Goal: Check status

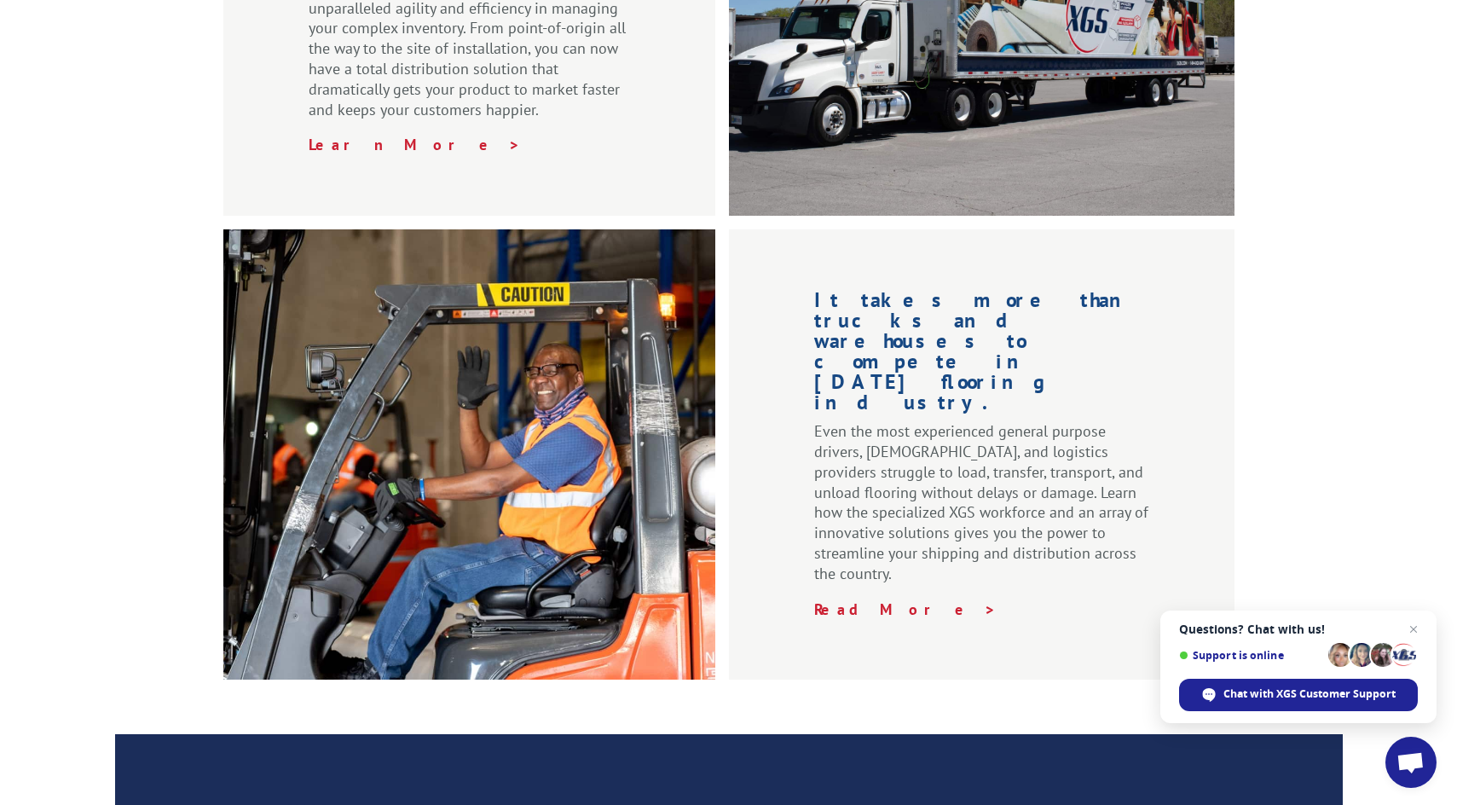
scroll to position [2280, 0]
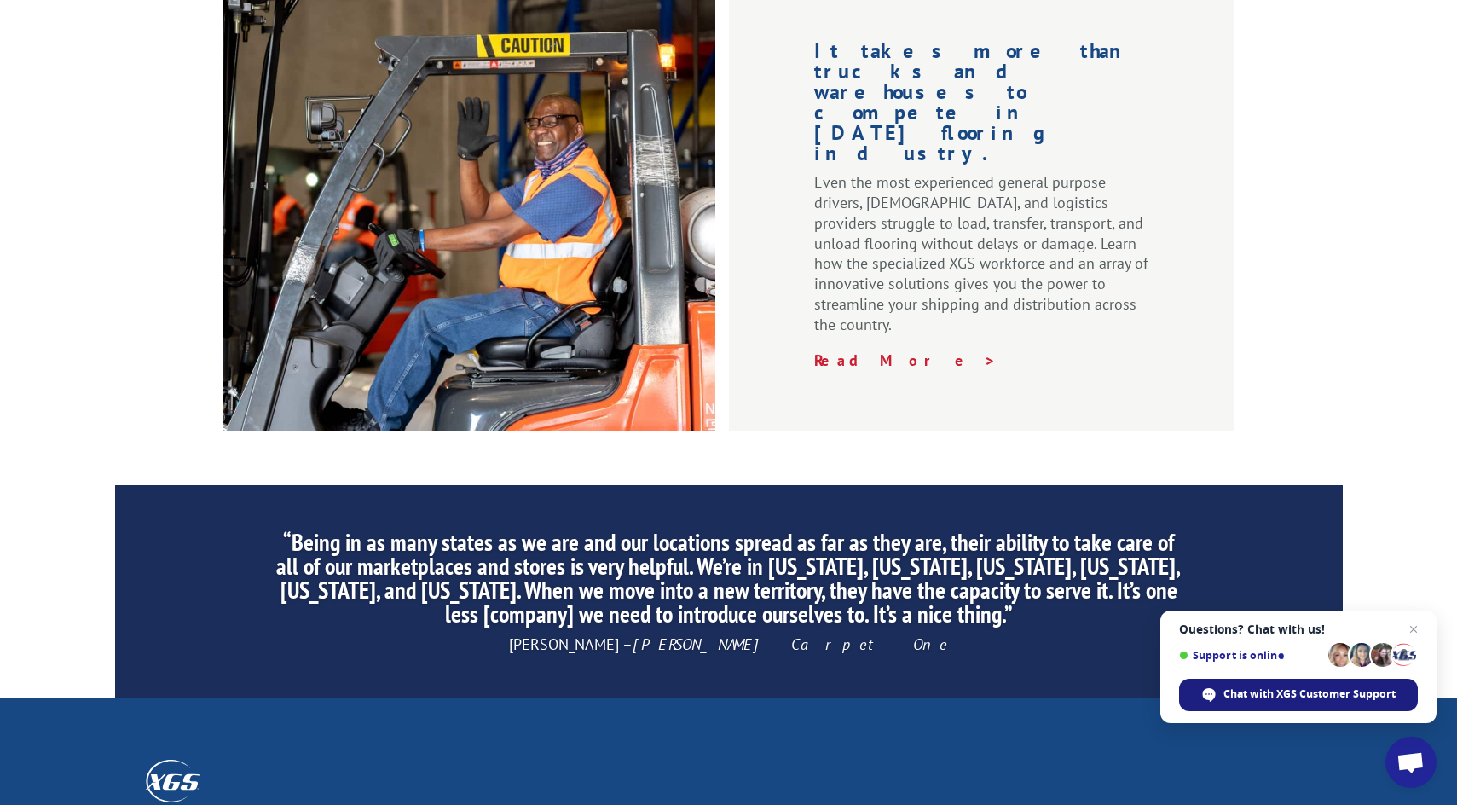
drag, startPoint x: 1330, startPoint y: 698, endPoint x: 1320, endPoint y: 698, distance: 10.2
click at [1330, 699] on span "Chat with XGS Customer Support" at bounding box center [1309, 693] width 172 height 15
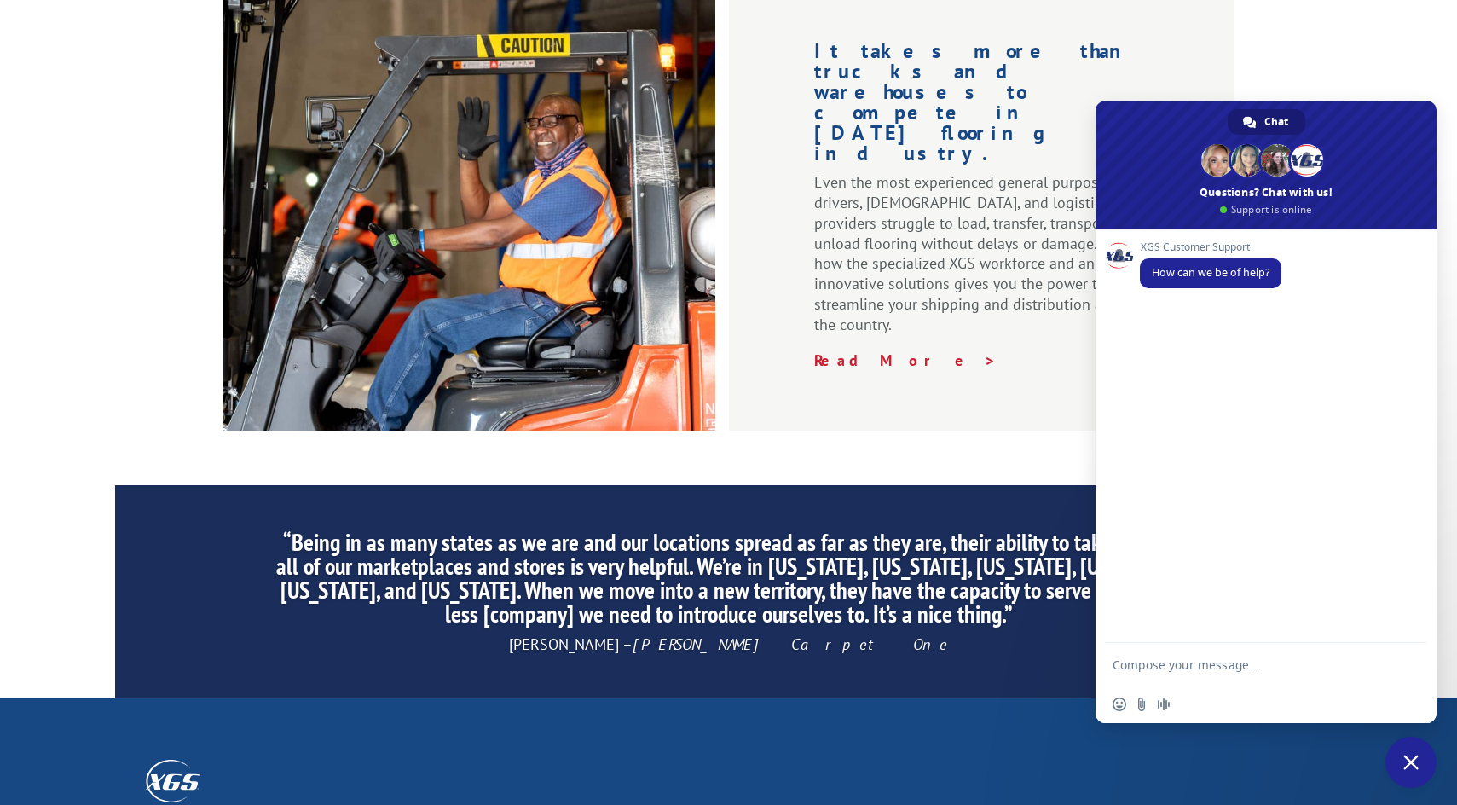
scroll to position [0, 0]
click at [1142, 672] on textarea "Compose your message..." at bounding box center [1249, 664] width 273 height 43
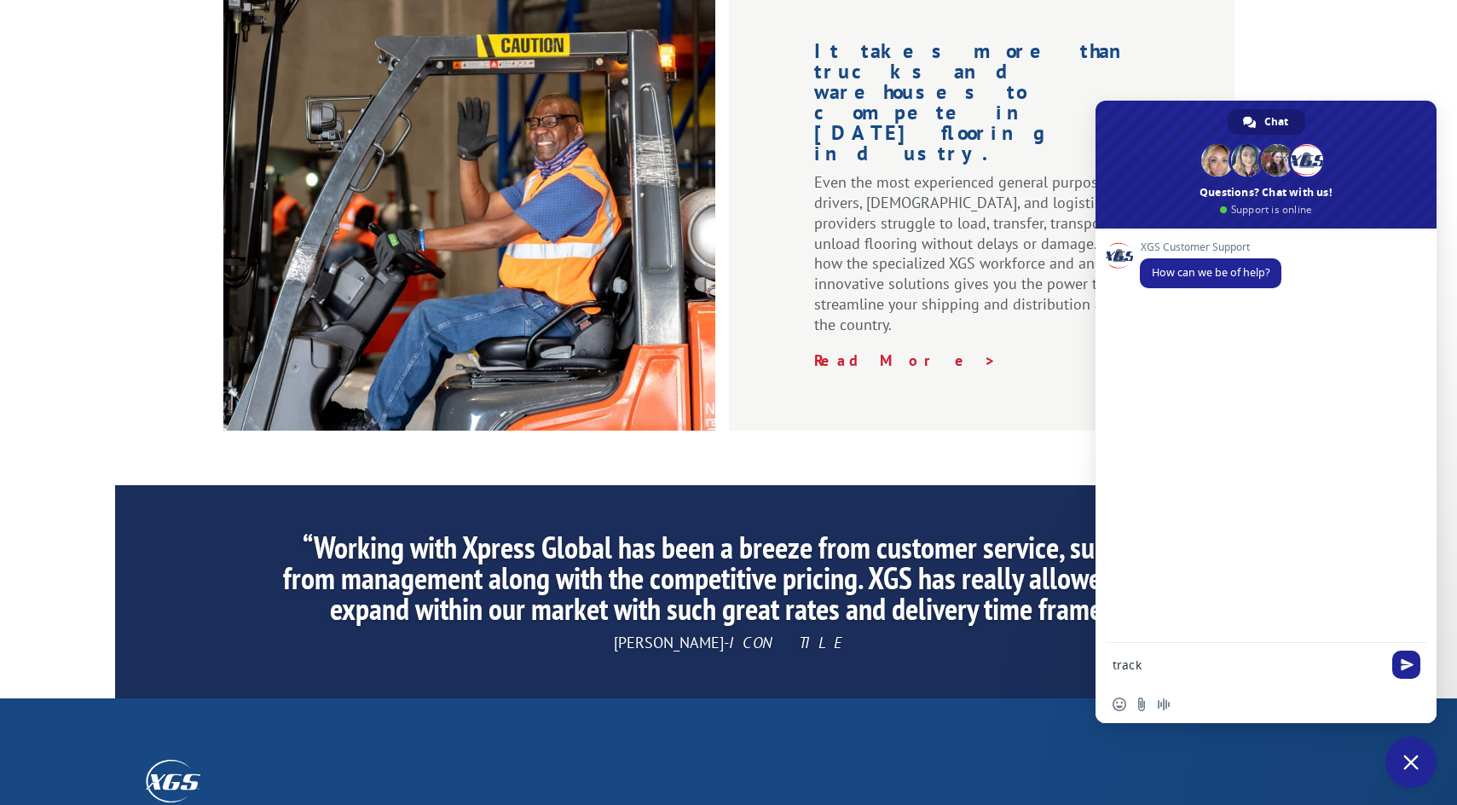
paste textarea "17488041"
type textarea "track 17488041"
click at [1414, 670] on span "Send" at bounding box center [1406, 665] width 28 height 28
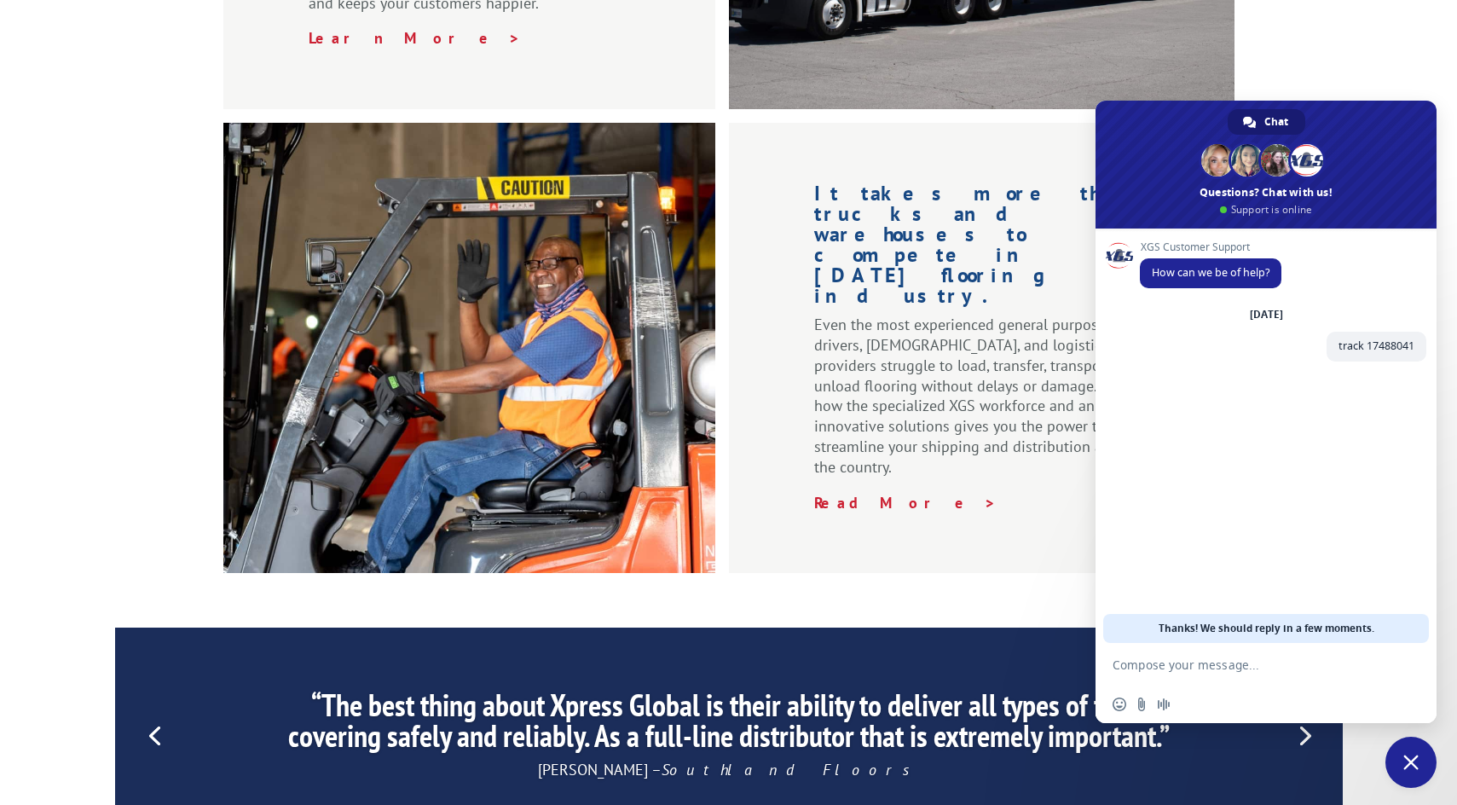
scroll to position [2109, 0]
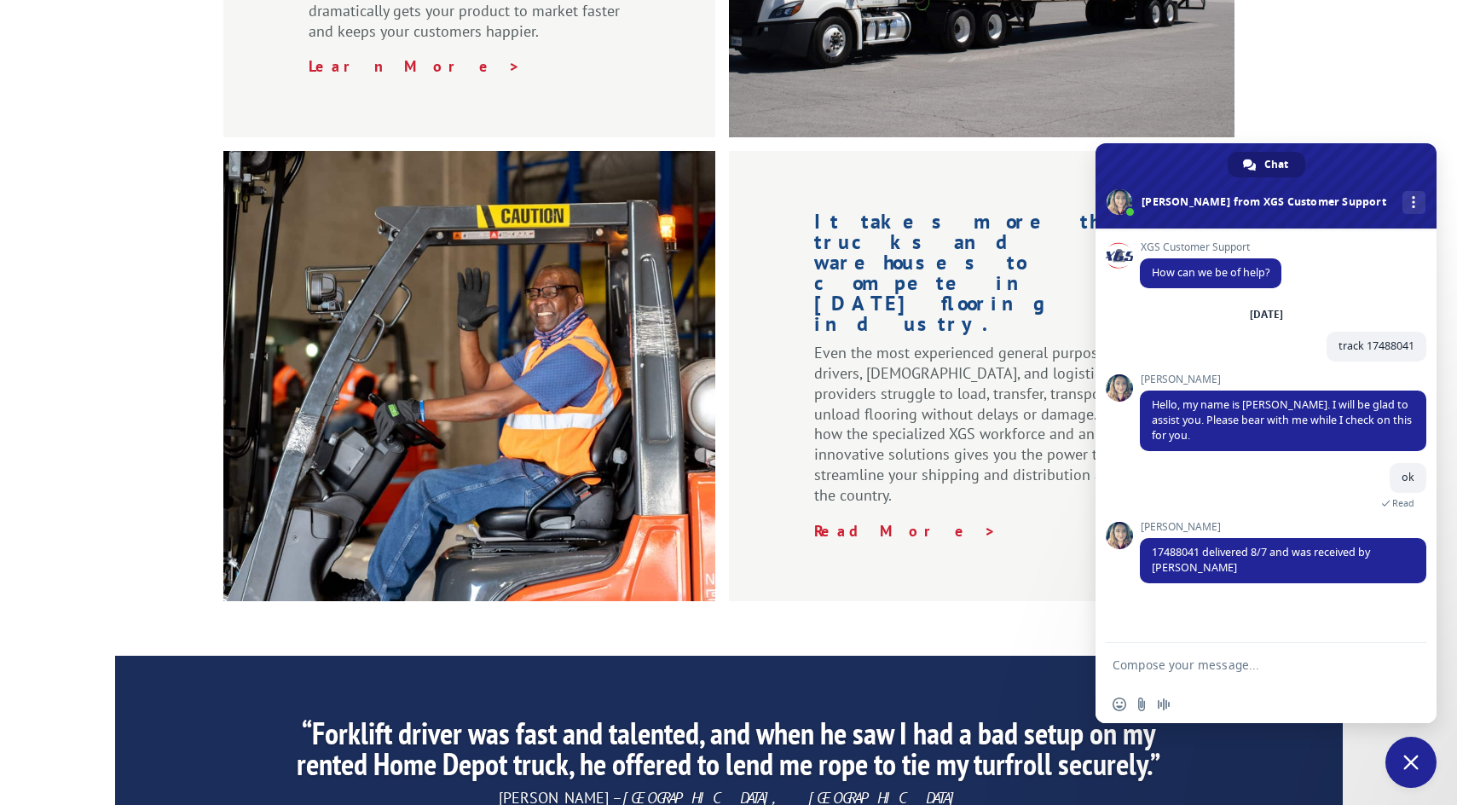
click at [1183, 664] on textarea "Compose your message..." at bounding box center [1249, 664] width 273 height 43
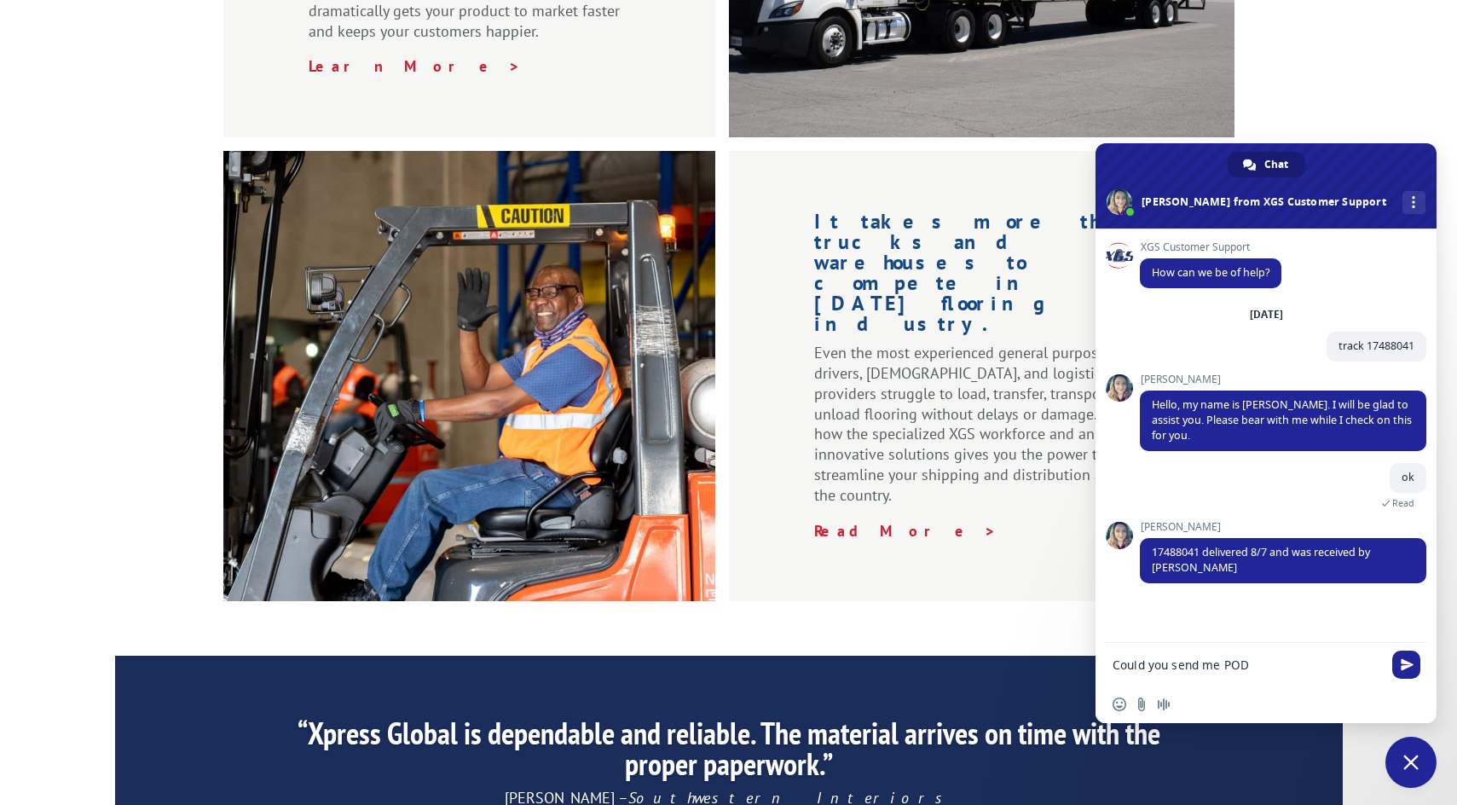
type textarea "Could you send me POD?"
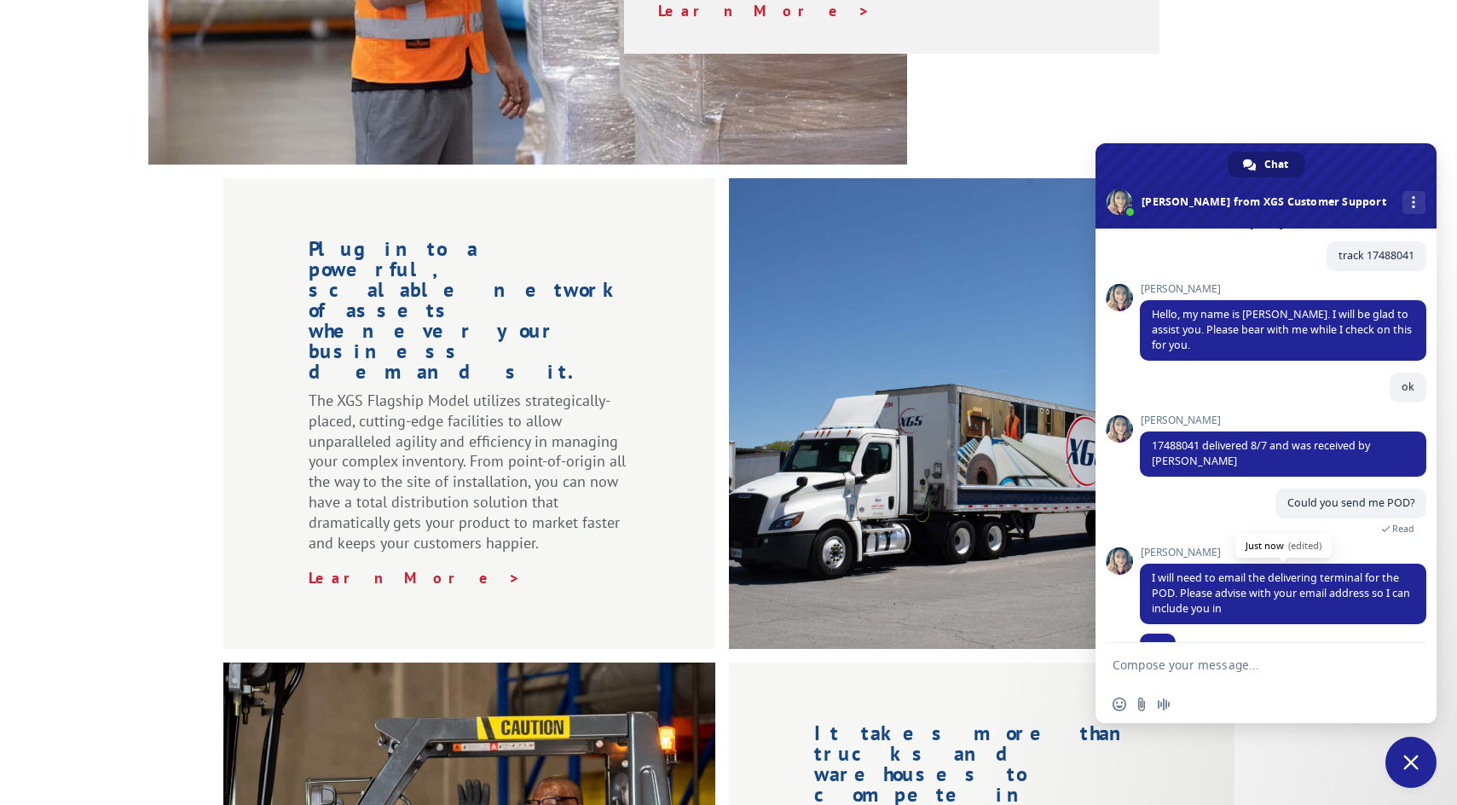
scroll to position [124, 0]
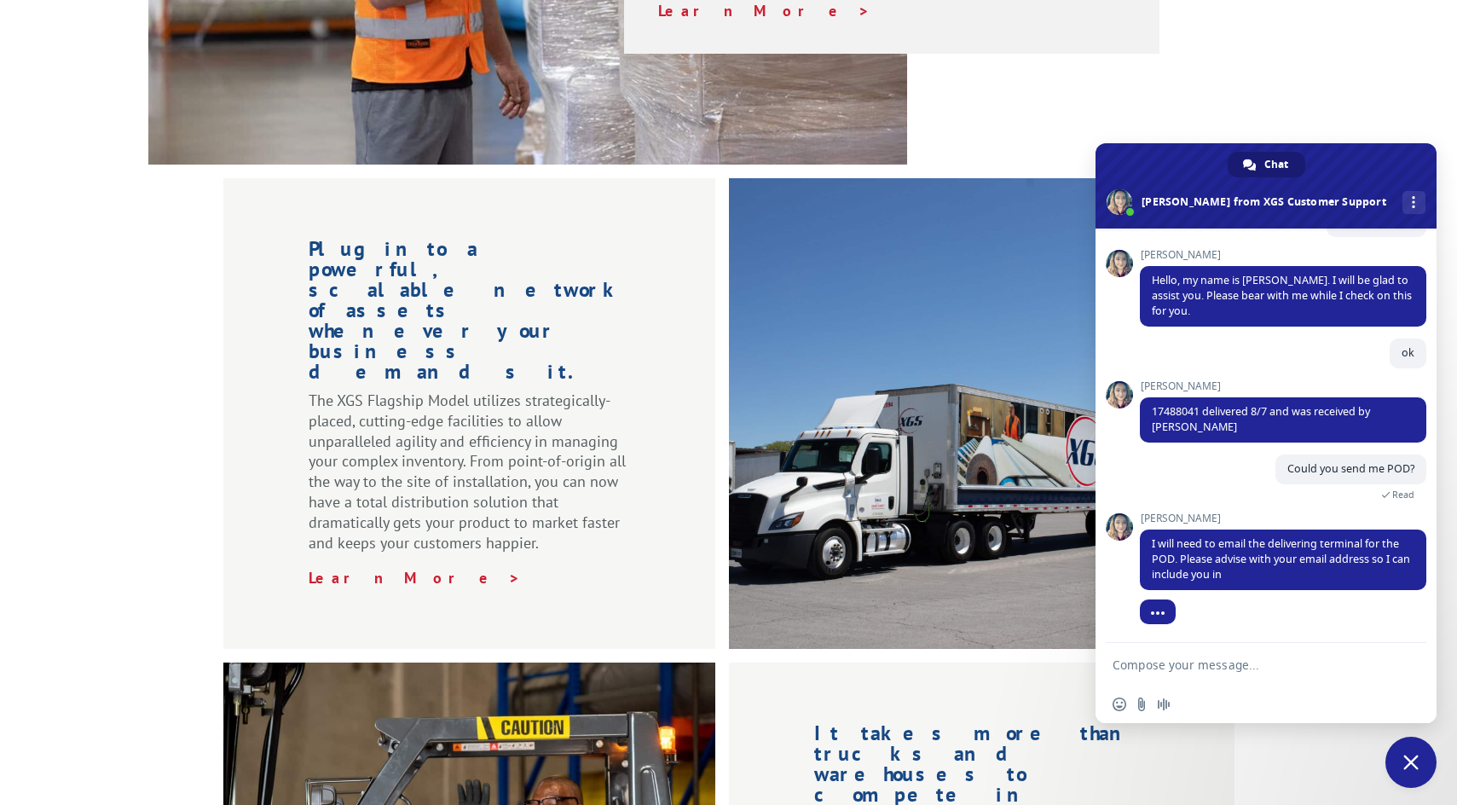
drag, startPoint x: 1154, startPoint y: 670, endPoint x: 1119, endPoint y: 652, distance: 39.3
click at [1147, 669] on textarea "Compose your message..." at bounding box center [1249, 664] width 273 height 43
type textarea "could you confirm where the item was delivered instead"
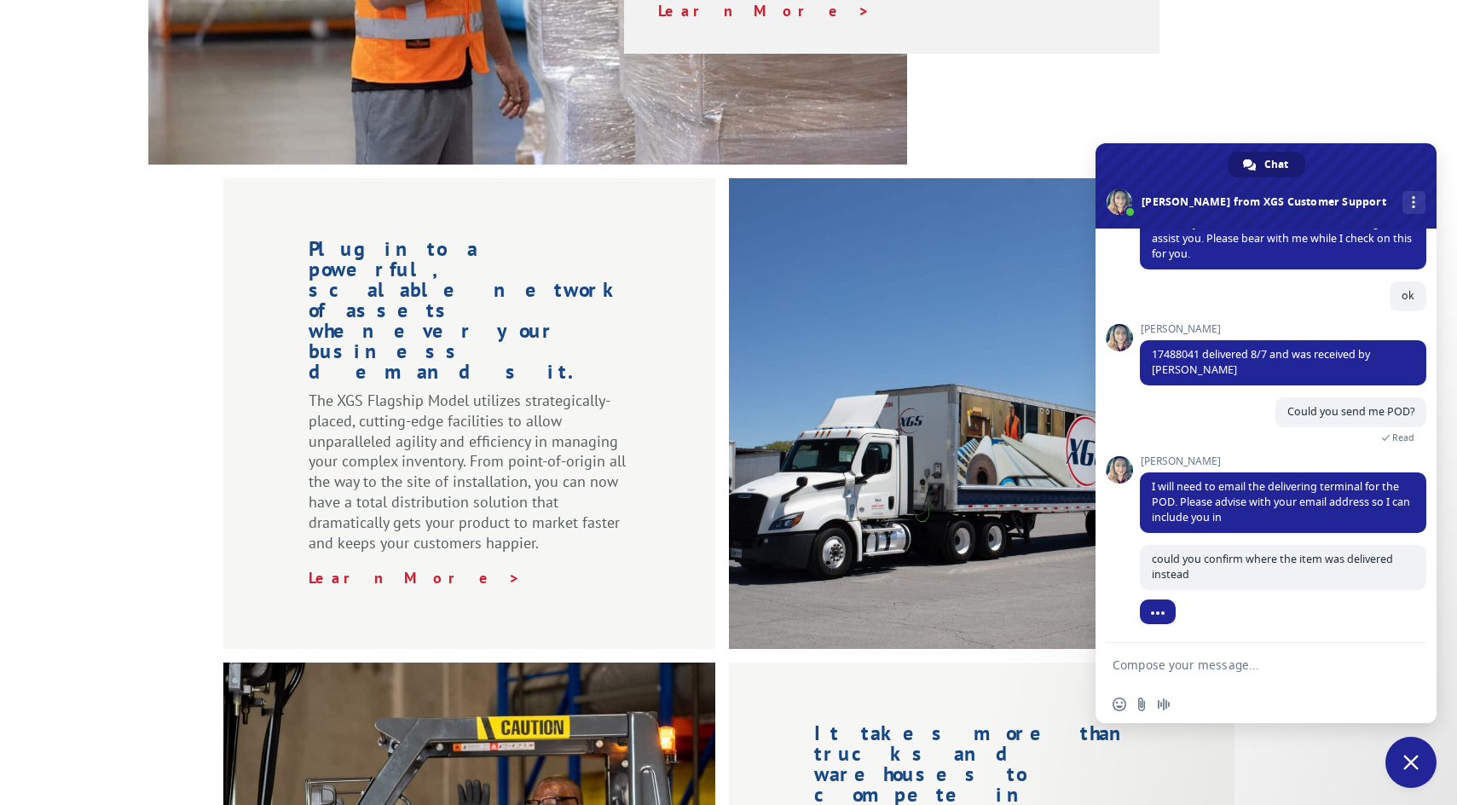
scroll to position [182, 0]
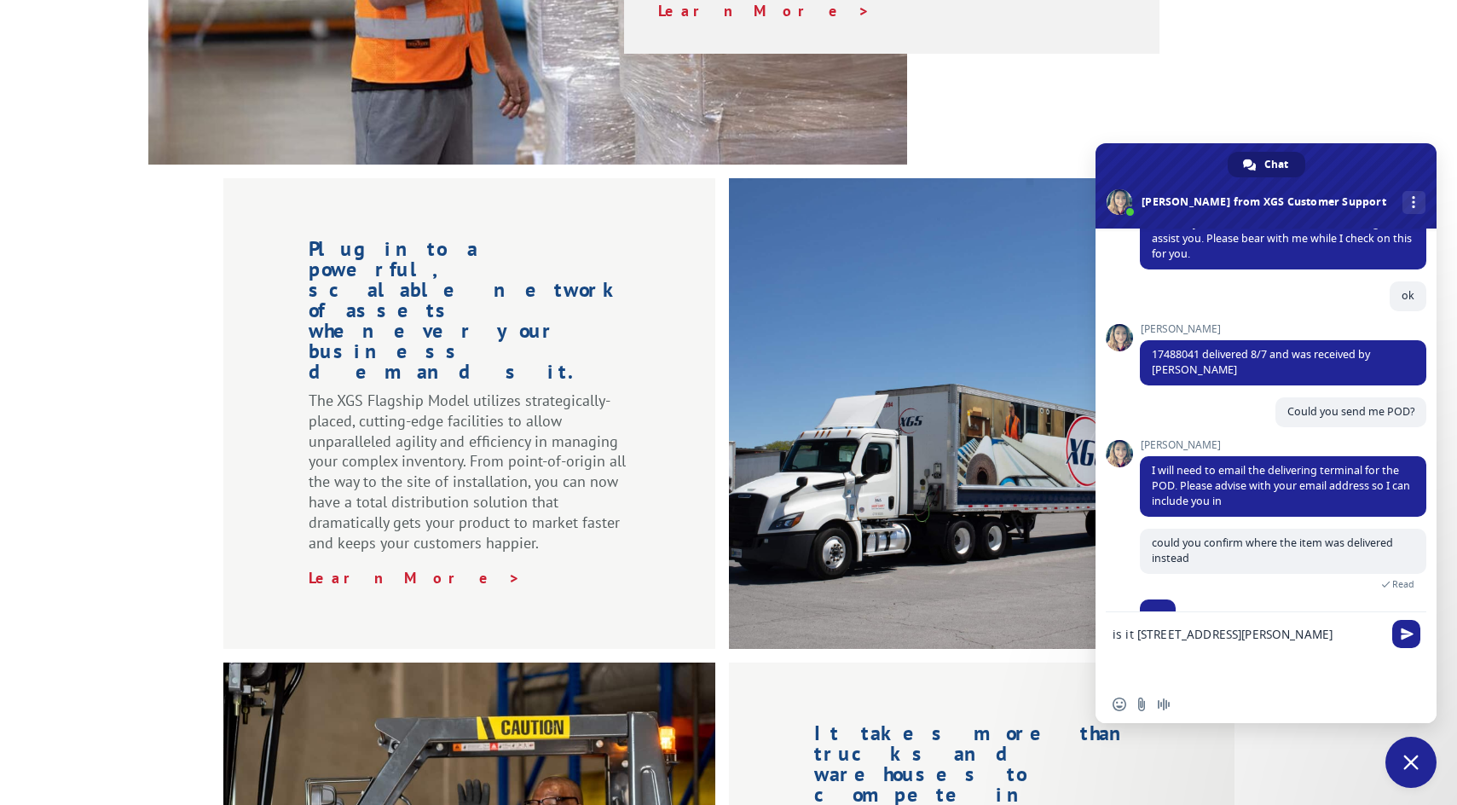
type textarea "is it [STREET_ADDRESS][PERSON_NAME]"
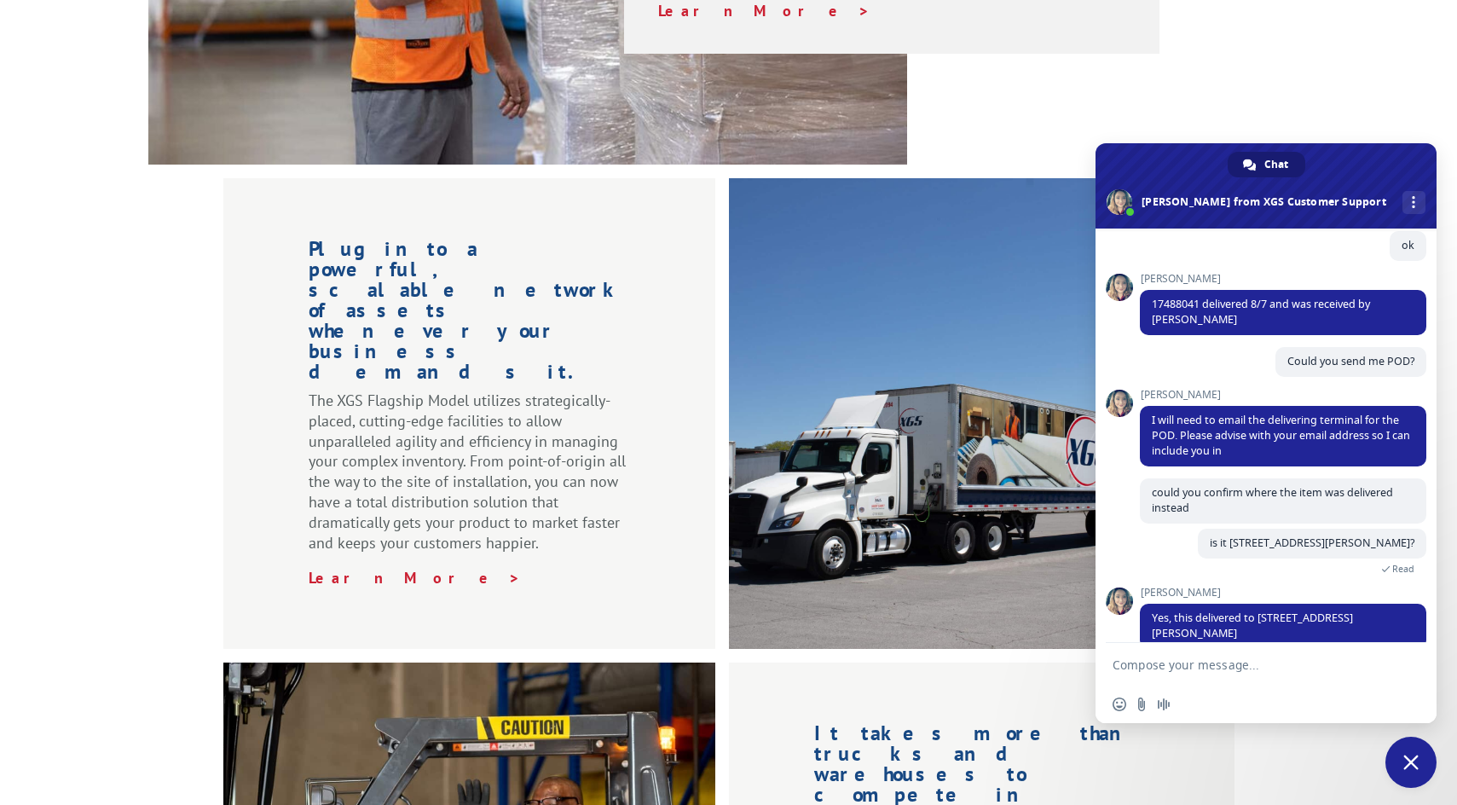
scroll to position [272, 0]
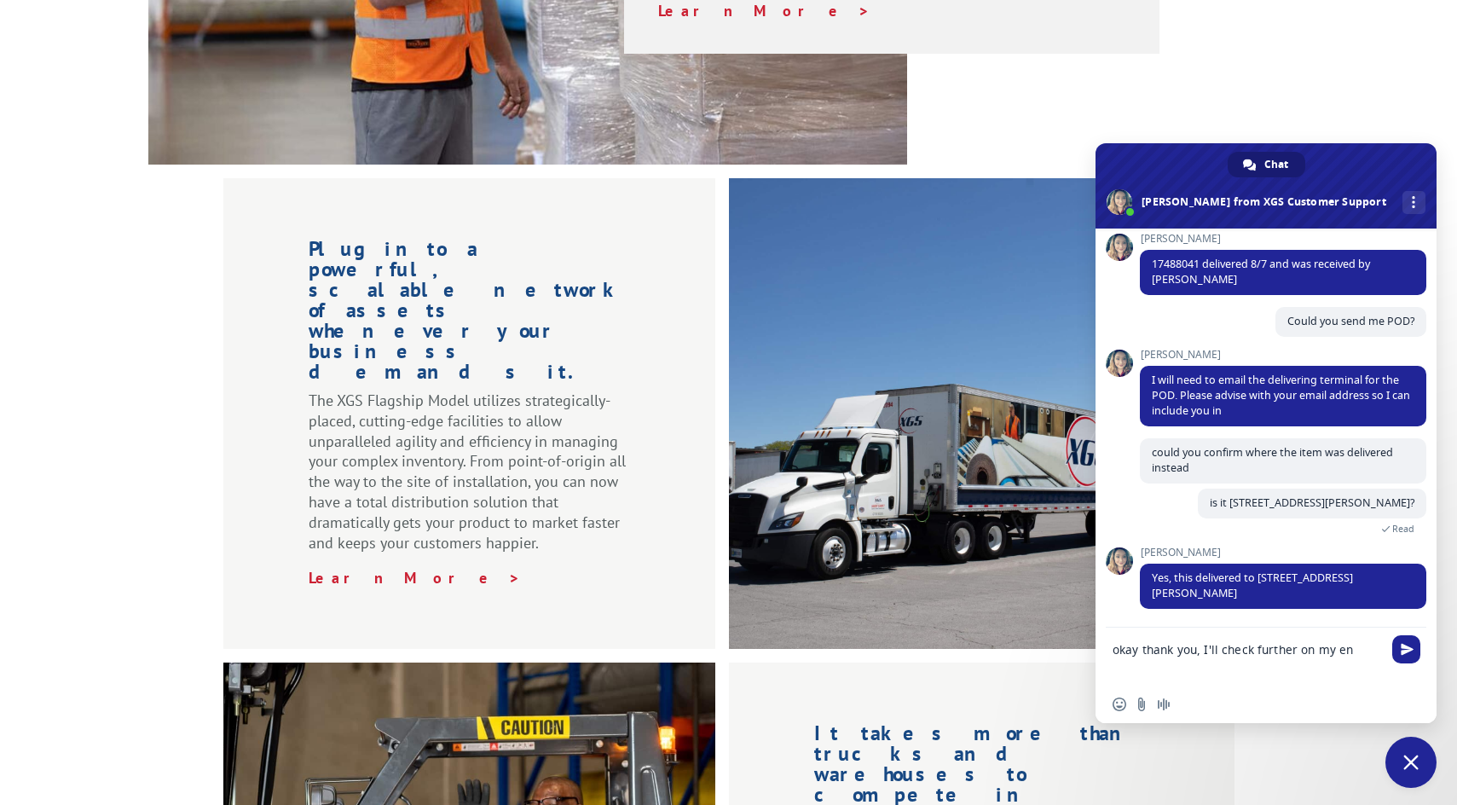
type textarea "okay thank you, I'll check further on my end"
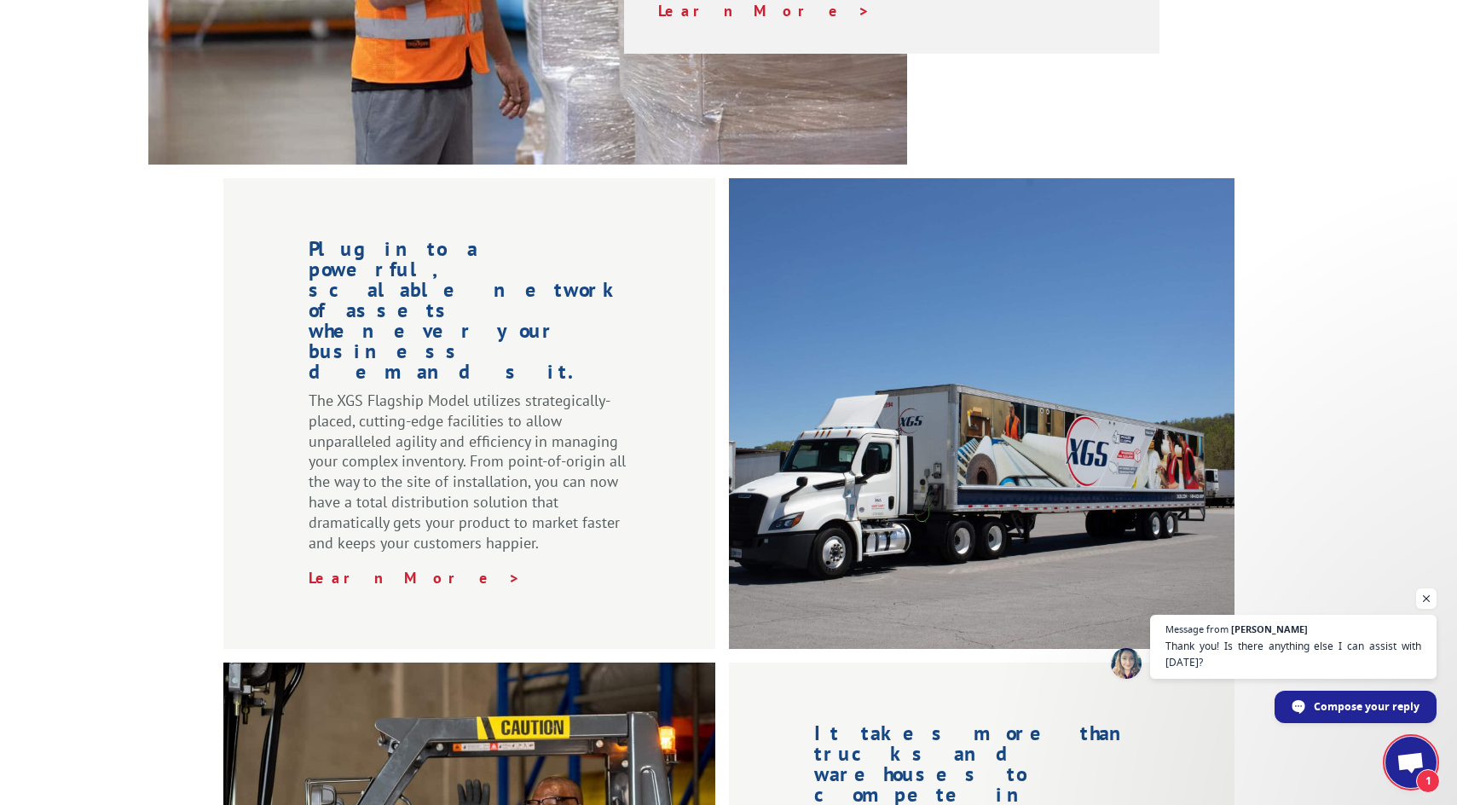
scroll to position [314, 0]
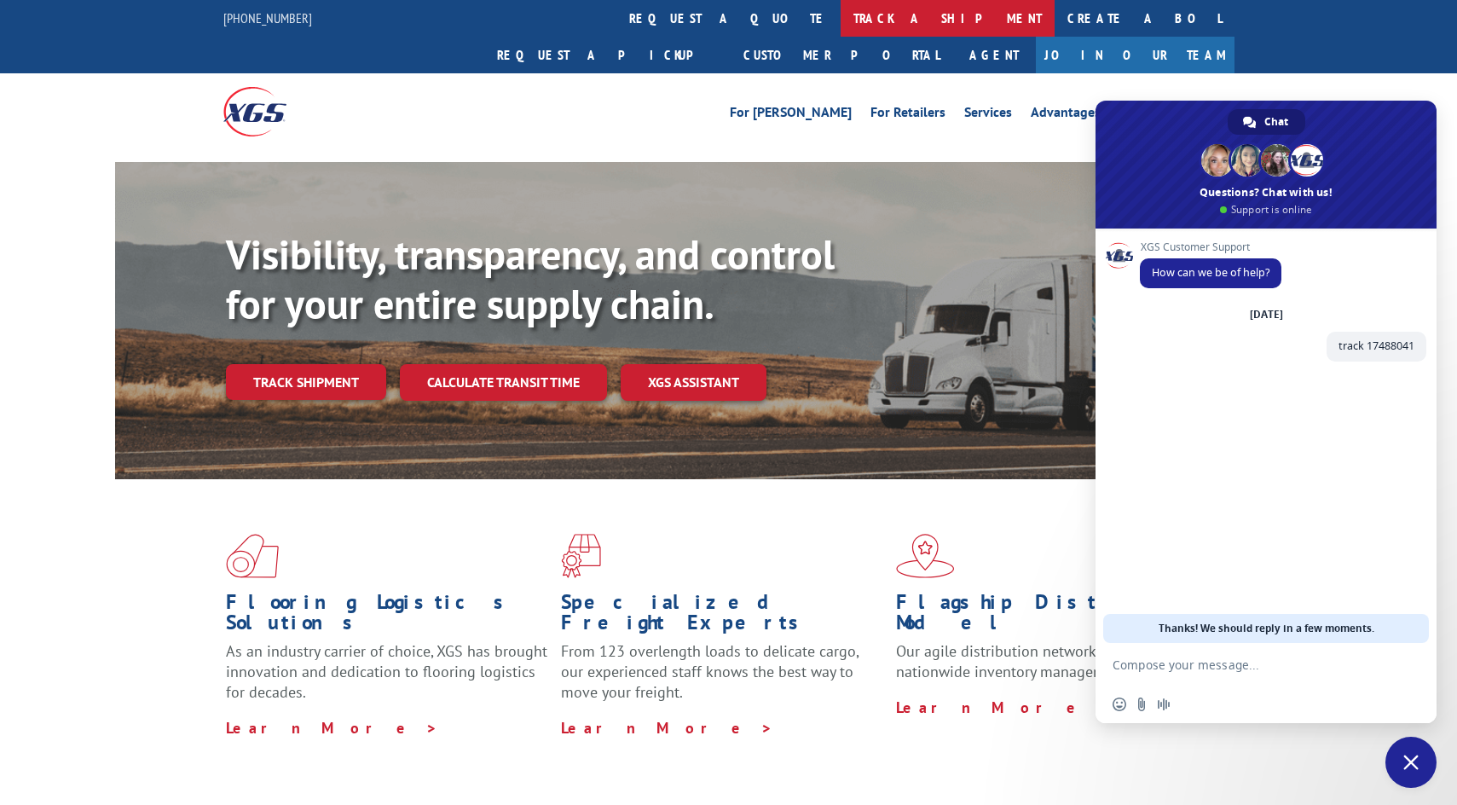
click at [841, 19] on link "track a shipment" at bounding box center [948, 18] width 214 height 37
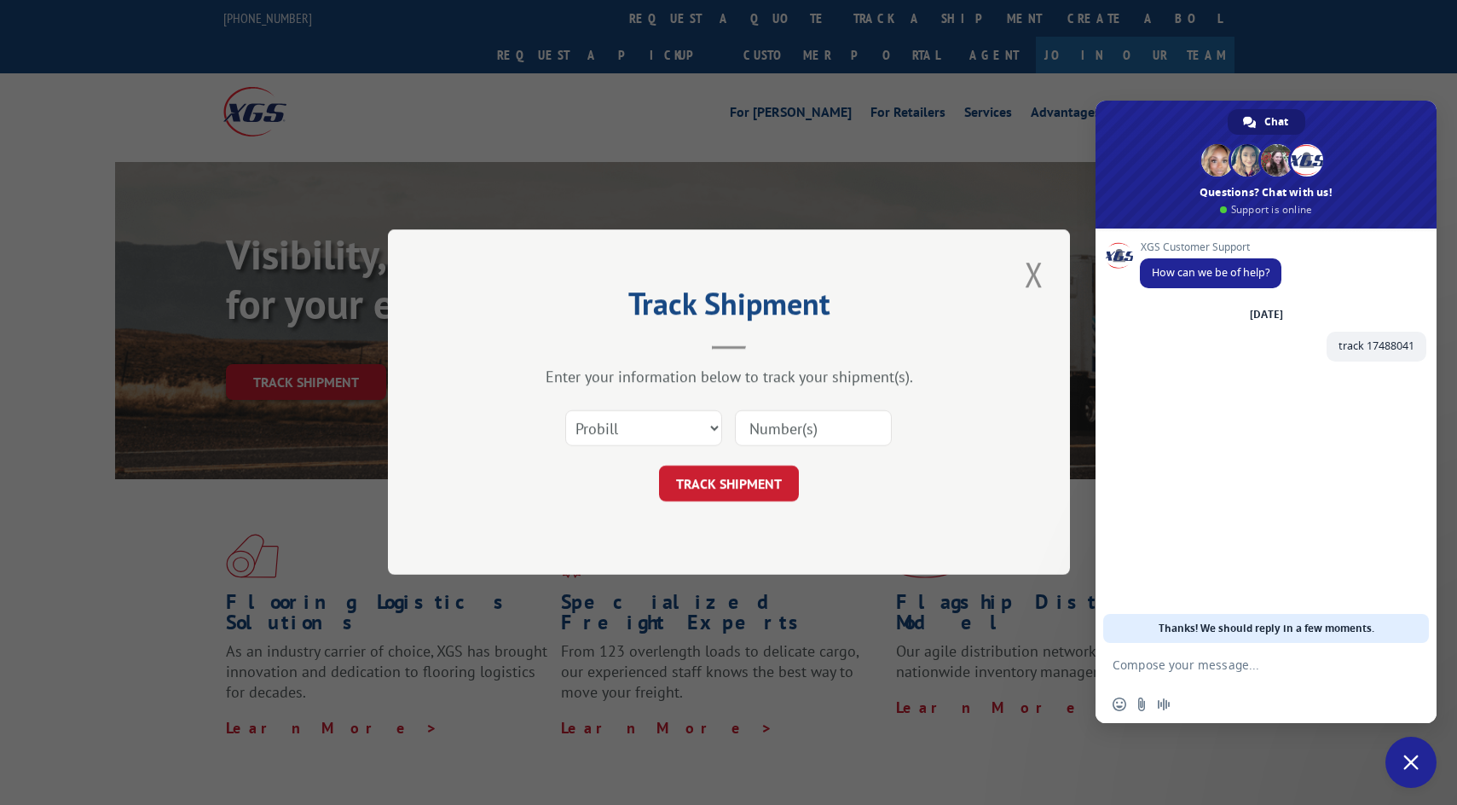
click at [809, 422] on input at bounding box center [813, 429] width 157 height 36
paste input "17488041"
type input "17488041"
click at [709, 479] on button "TRACK SHIPMENT" at bounding box center [729, 484] width 140 height 36
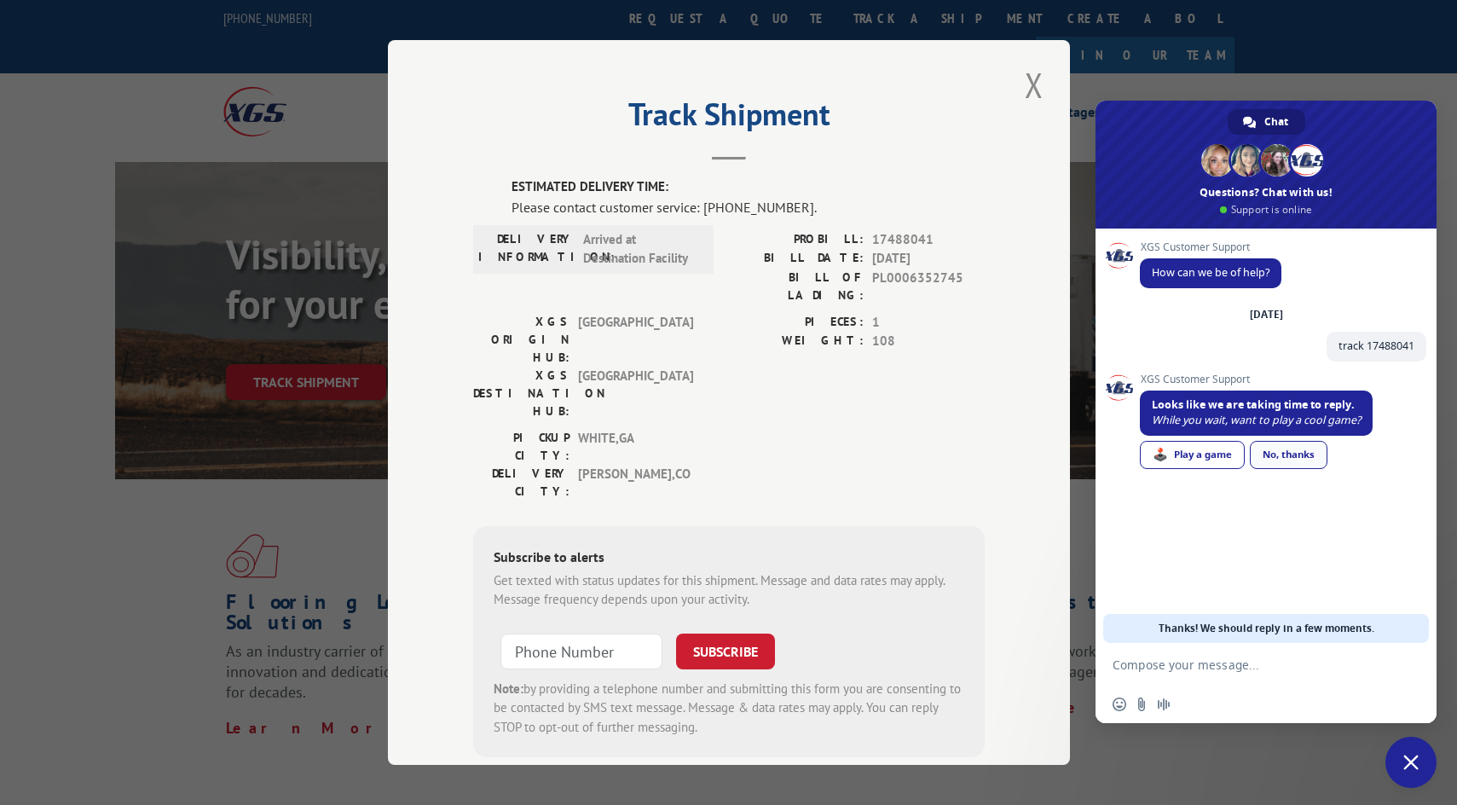
click at [1278, 457] on link "No, thanks" at bounding box center [1289, 455] width 78 height 28
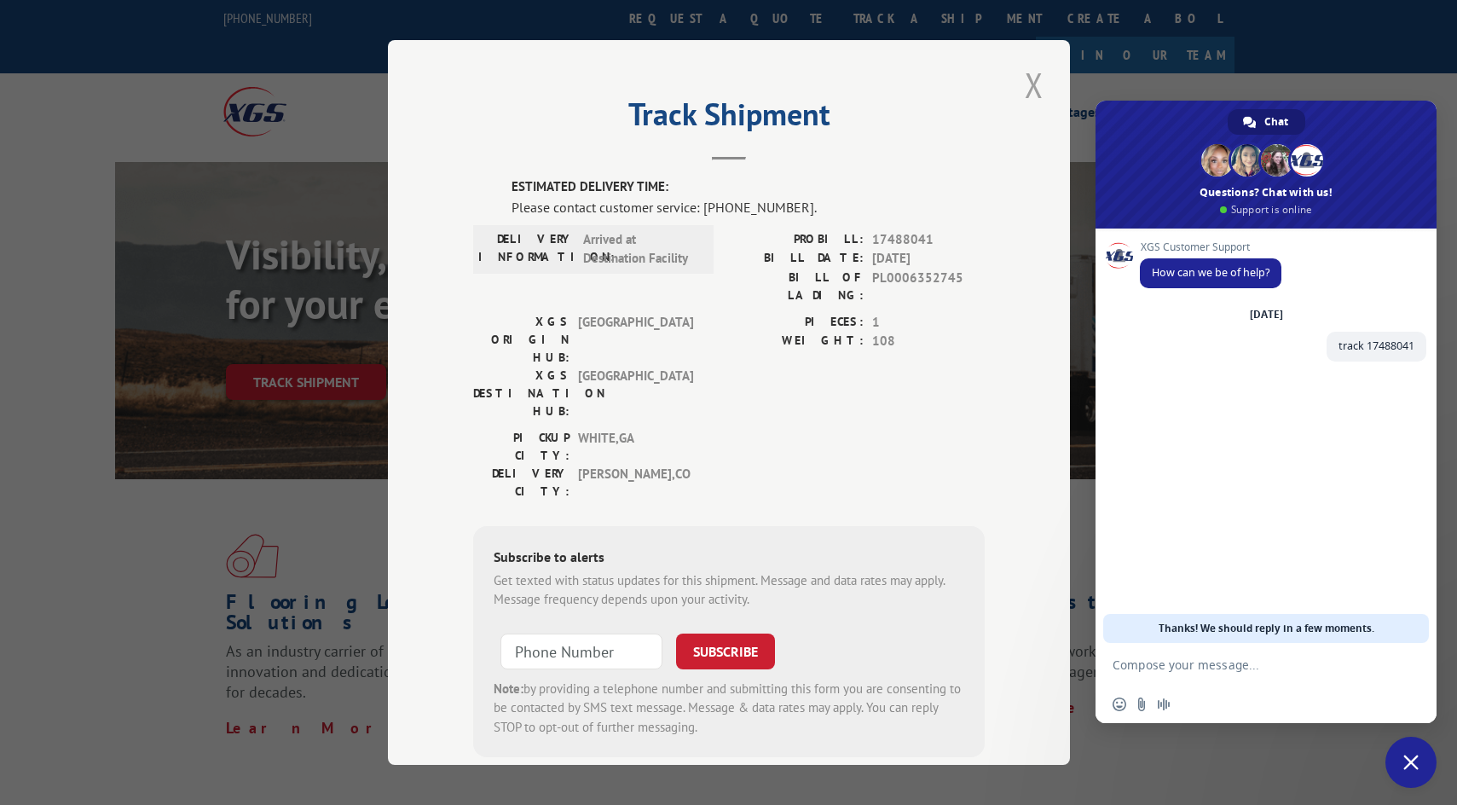
click at [1020, 85] on button "Close modal" at bounding box center [1034, 84] width 29 height 47
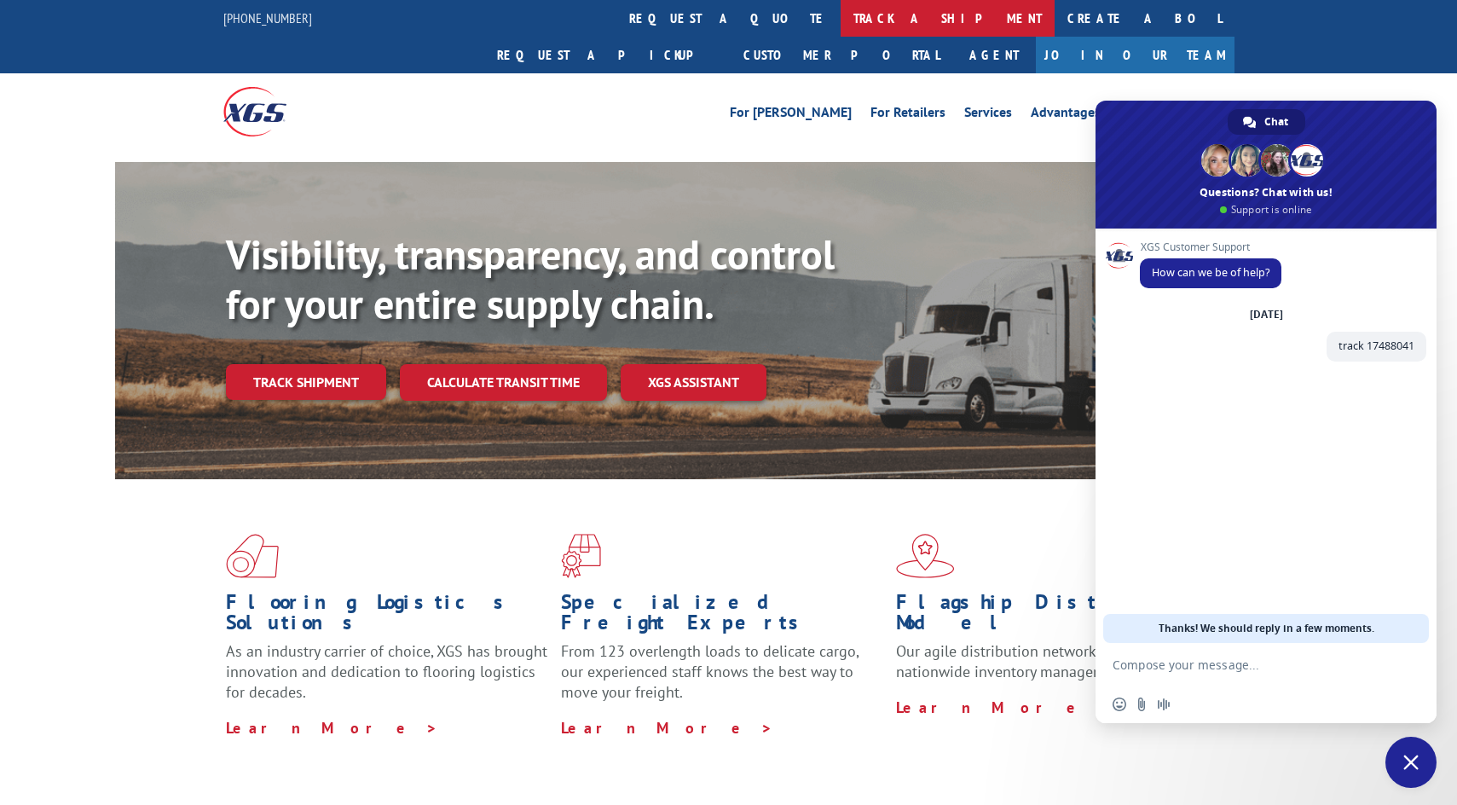
click at [841, 24] on link "track a shipment" at bounding box center [948, 18] width 214 height 37
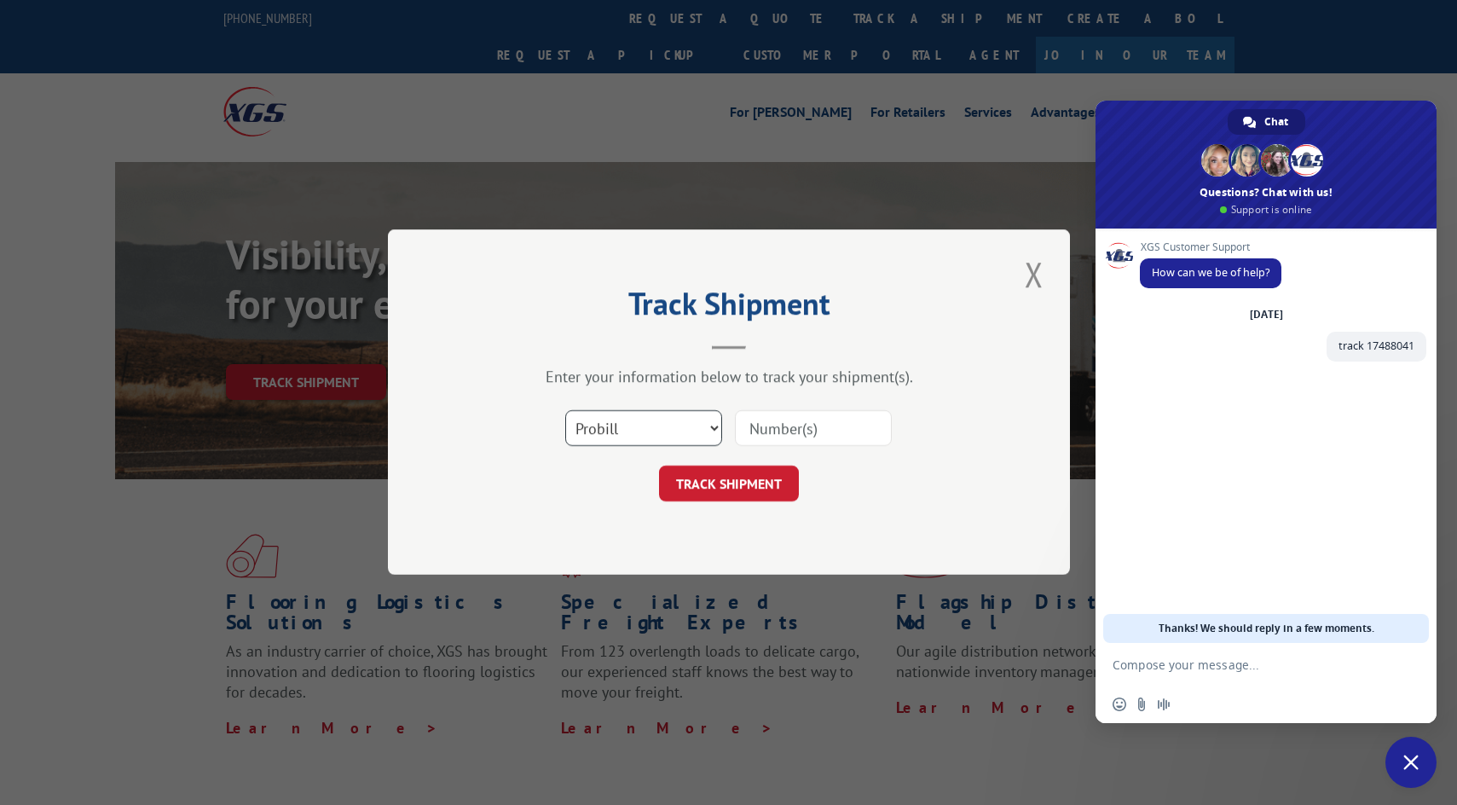
click at [715, 429] on select "Select category... Probill BOL PO" at bounding box center [643, 429] width 157 height 36
select select "po"
click at [565, 411] on select "Select category... Probill BOL PO" at bounding box center [643, 429] width 157 height 36
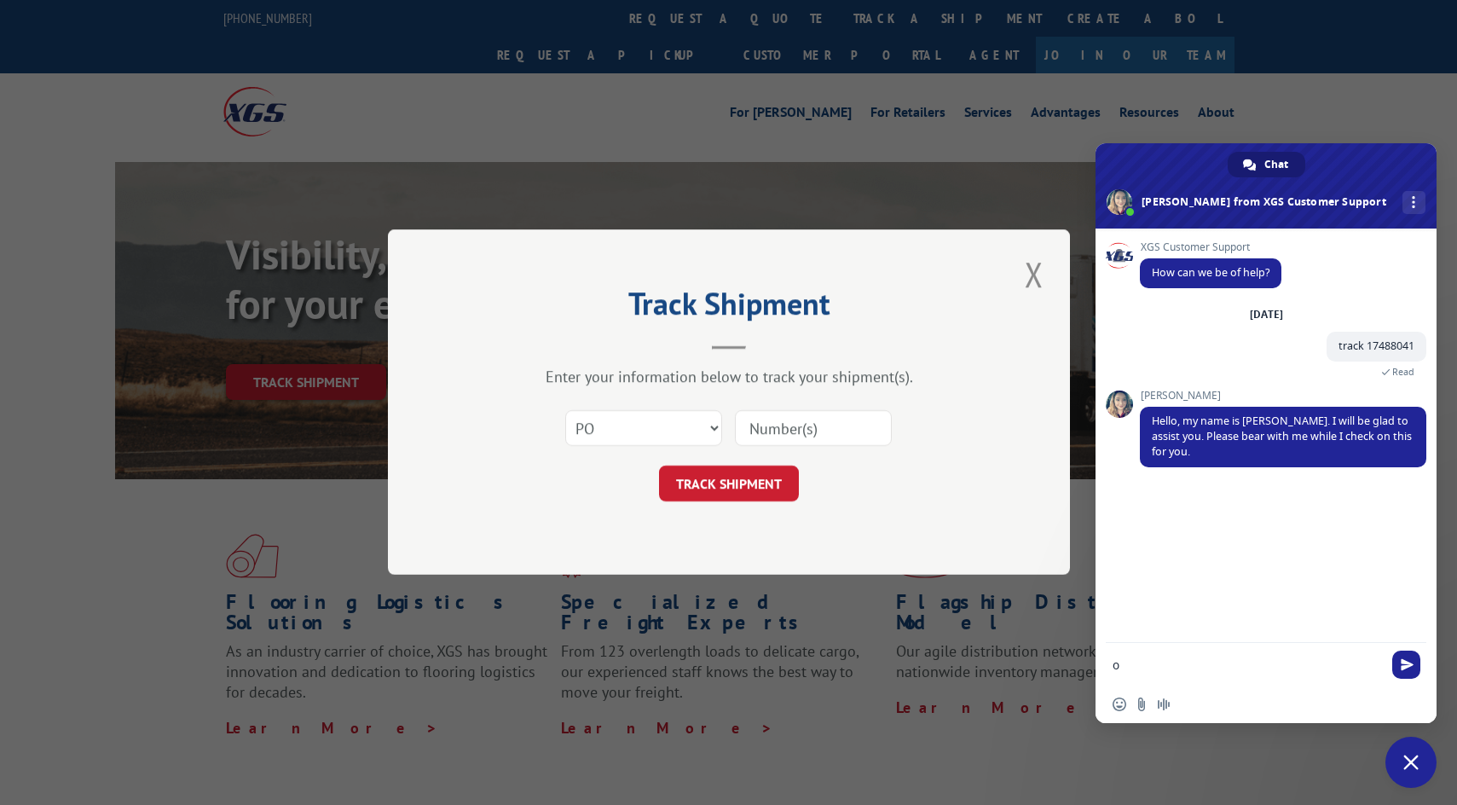
type textarea "ok"
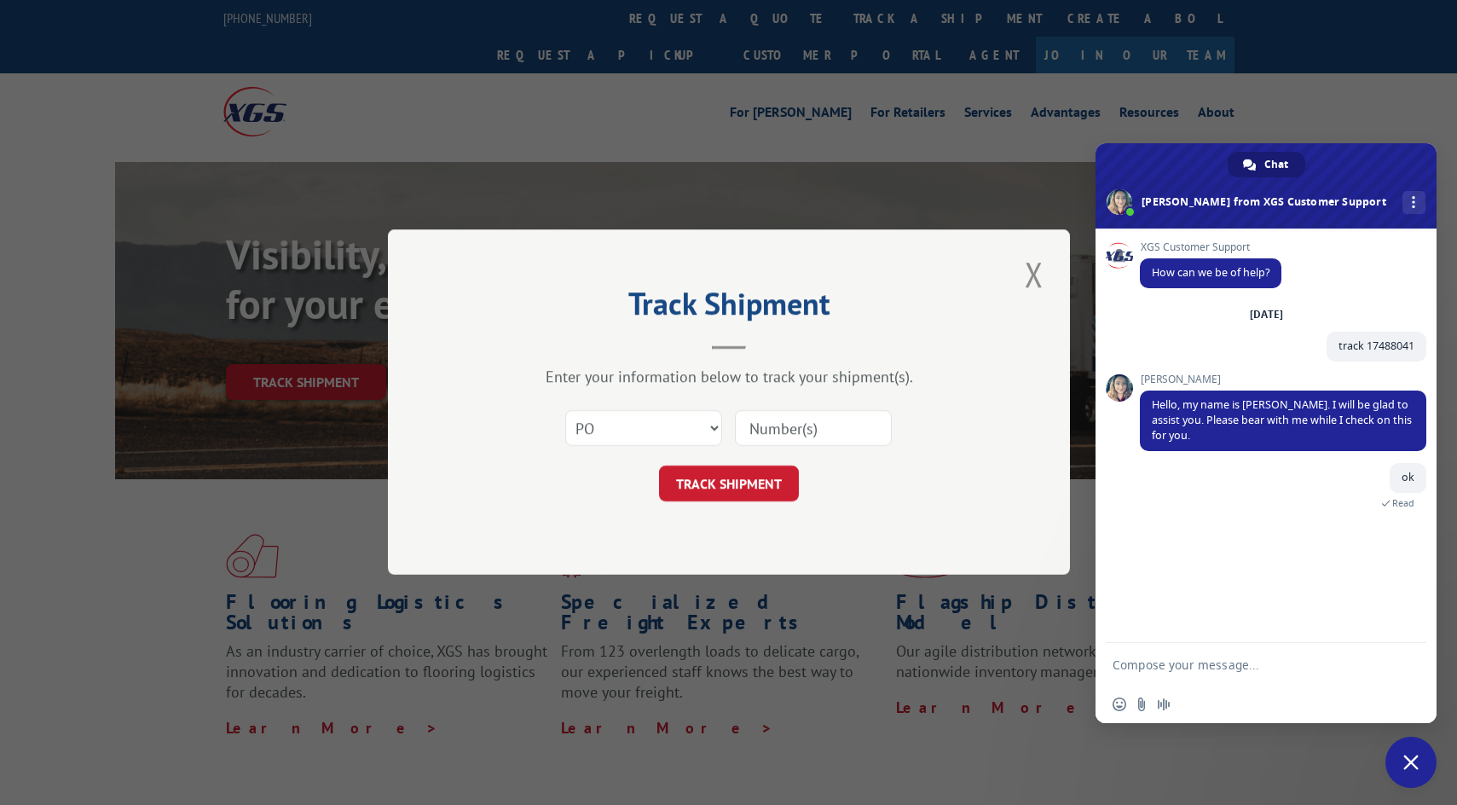
drag, startPoint x: 820, startPoint y: 425, endPoint x: 812, endPoint y: 429, distance: 9.5
click at [820, 425] on input at bounding box center [813, 429] width 157 height 36
paste input "SU0191813HV"
type input "SU0191813HV"
click at [726, 478] on button "TRACK SHIPMENT" at bounding box center [729, 484] width 140 height 36
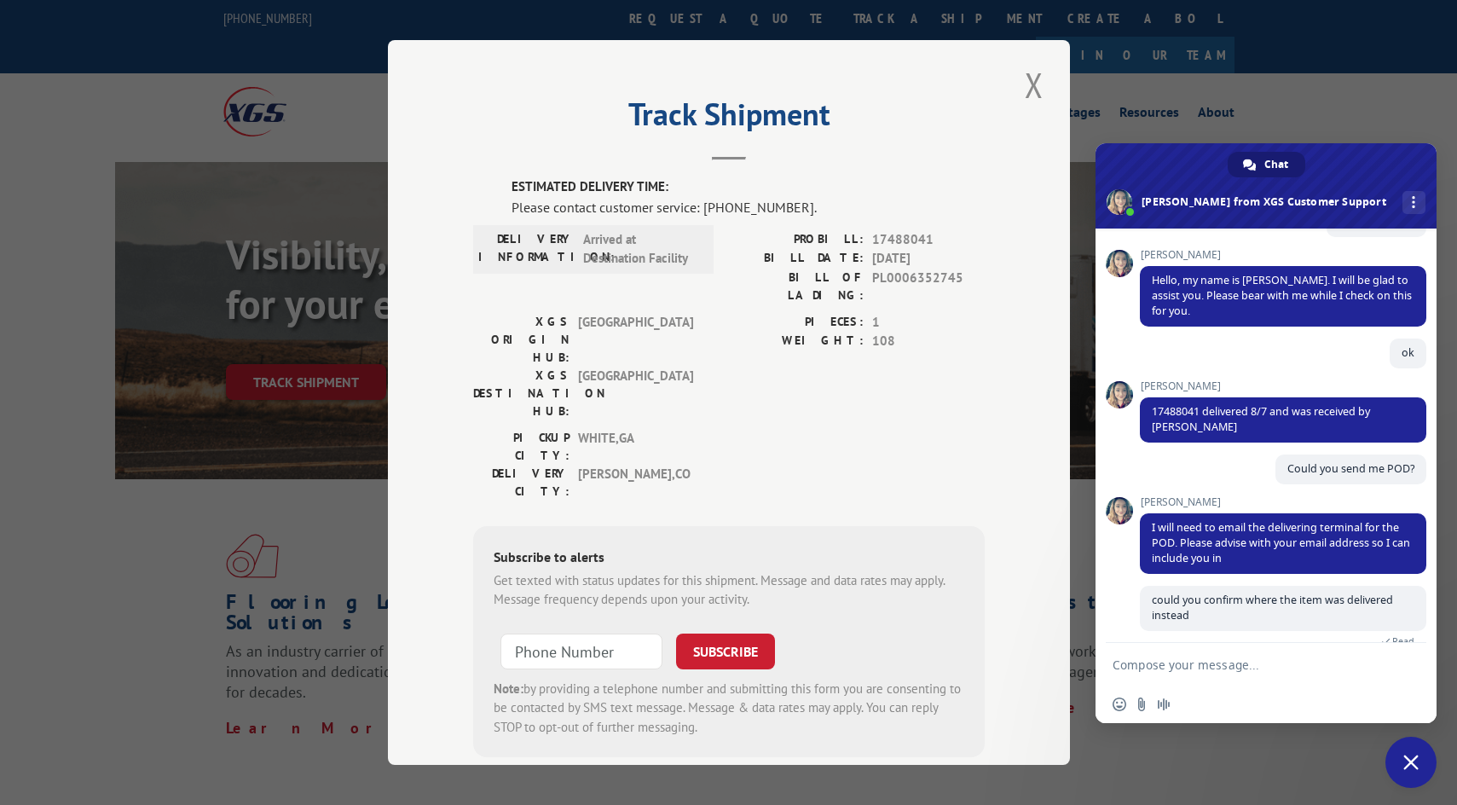
scroll to position [182, 0]
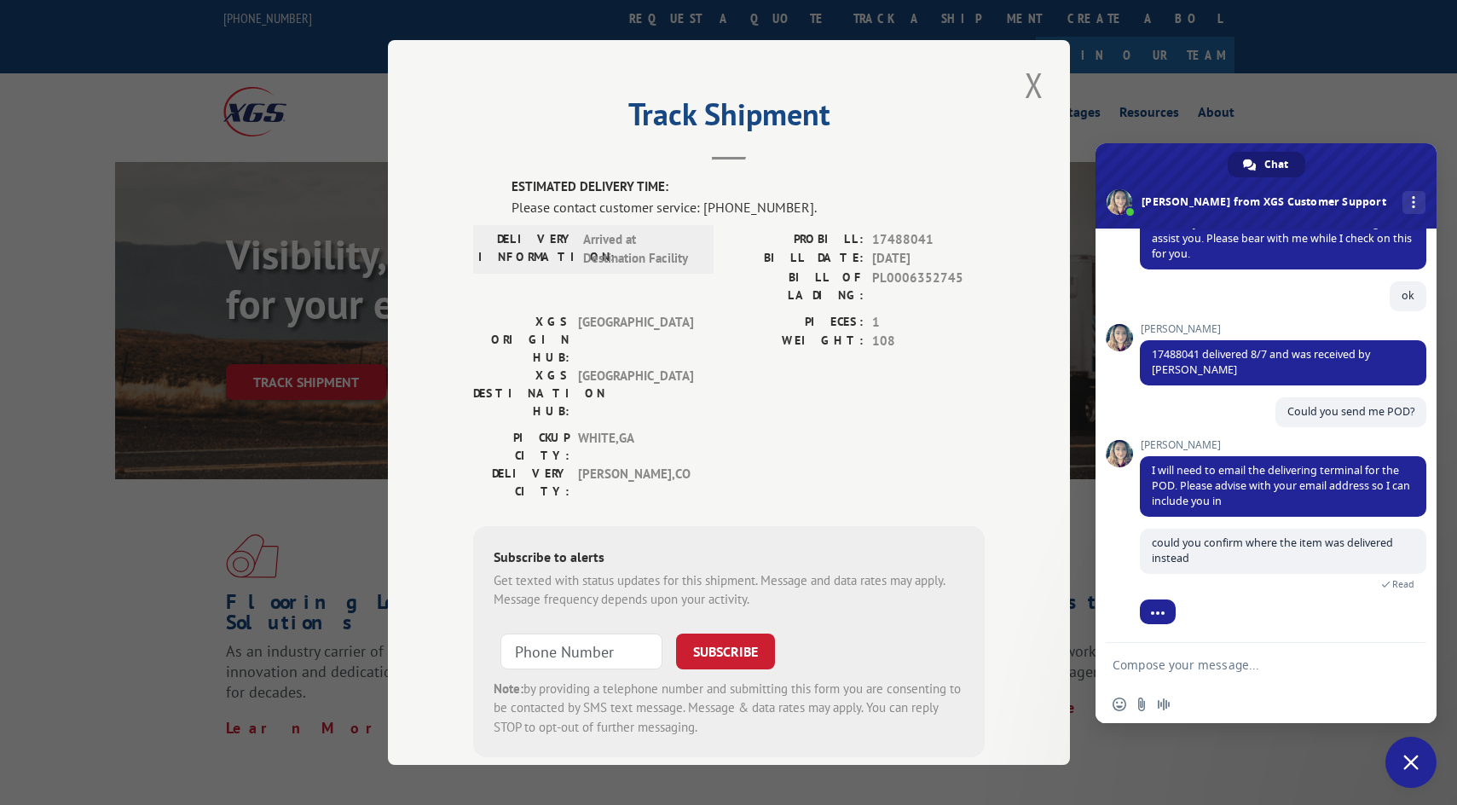
click at [1163, 665] on textarea "Compose your message..." at bounding box center [1249, 664] width 273 height 43
paste textarea "[STREET_ADDRESS][PERSON_NAME]"
type textarea "is it [STREET_ADDRESS][PERSON_NAME]?"
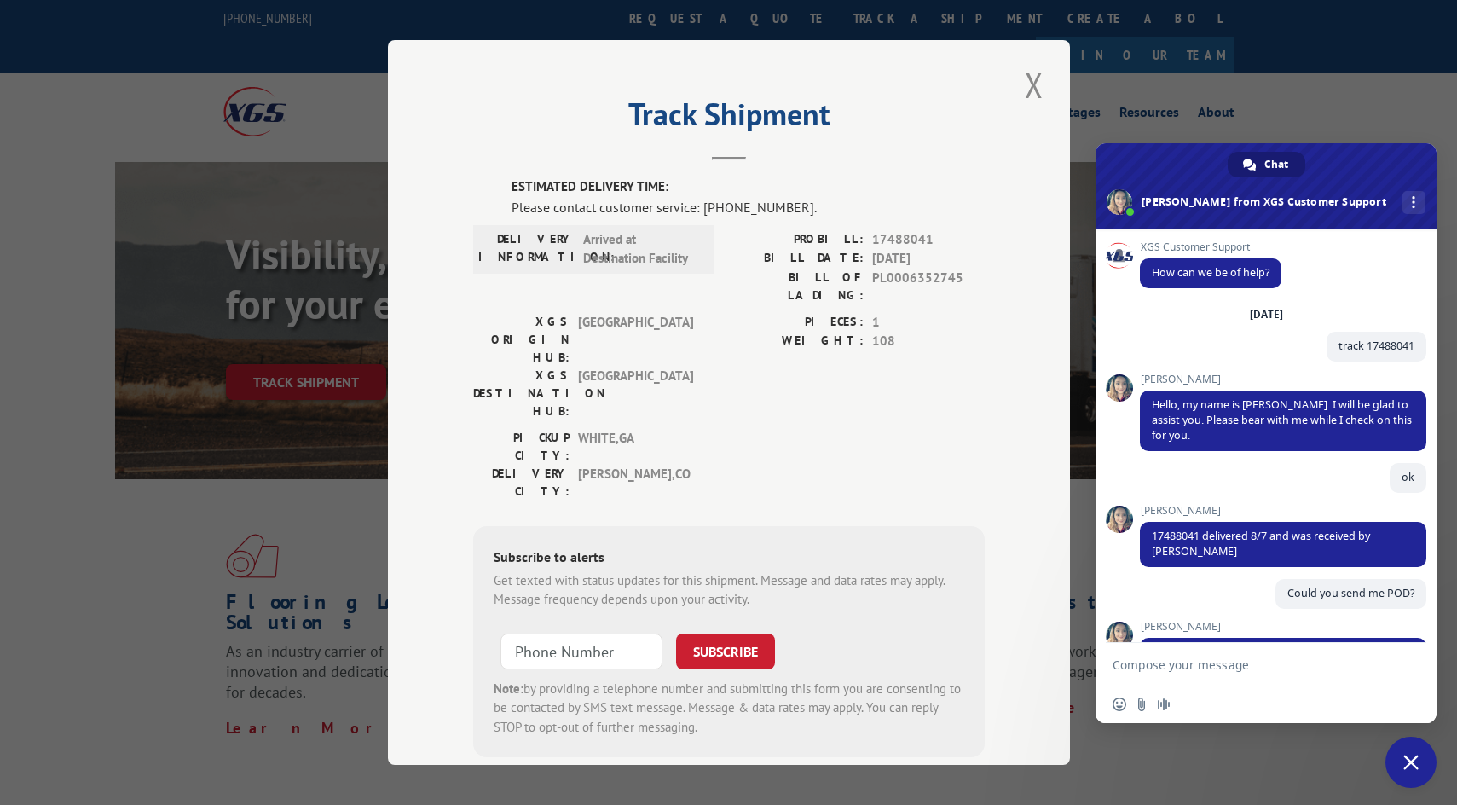
scroll to position [314, 0]
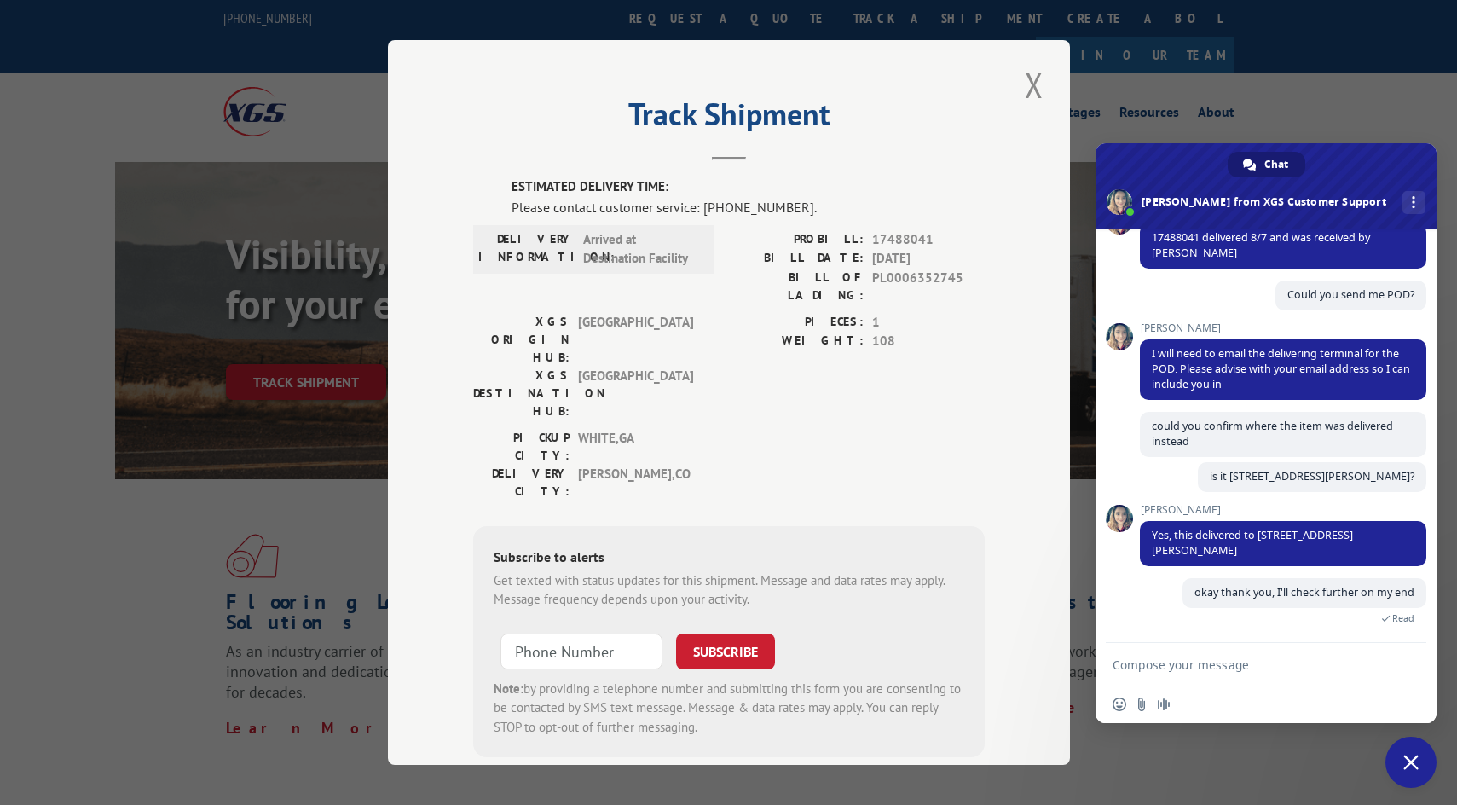
click at [1407, 759] on span "Close chat" at bounding box center [1410, 762] width 15 height 15
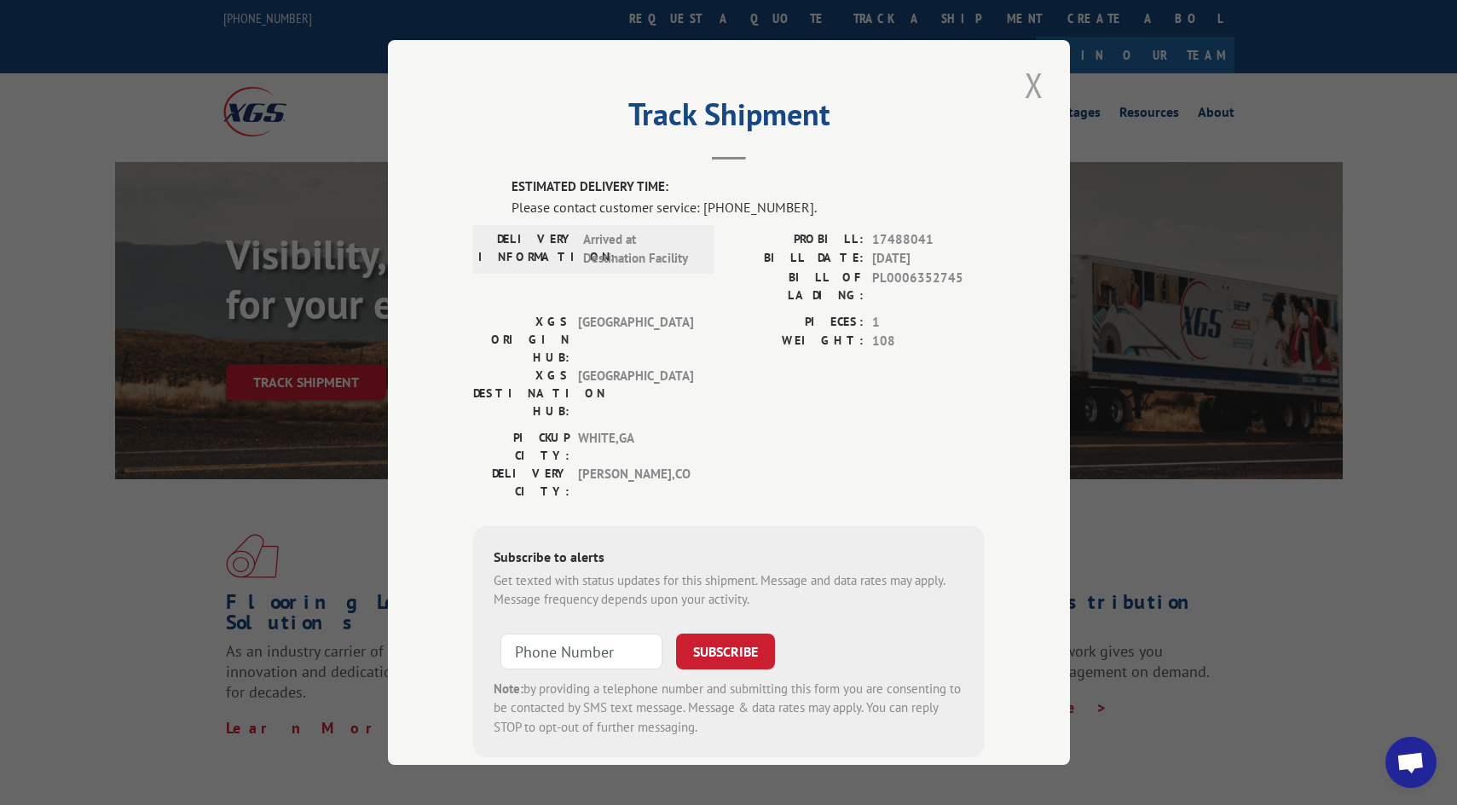
click at [1020, 77] on button "Close modal" at bounding box center [1034, 84] width 29 height 47
